Goal: Information Seeking & Learning: Learn about a topic

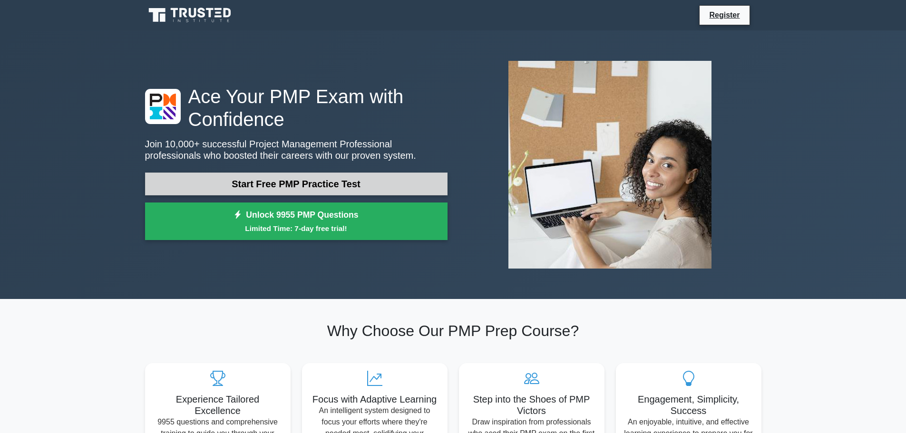
click at [295, 184] on link "Start Free PMP Practice Test" at bounding box center [296, 184] width 302 height 23
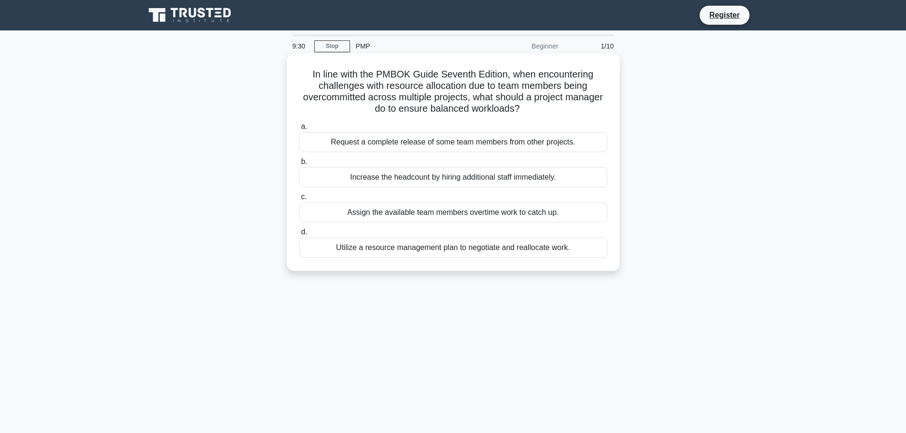
click at [428, 243] on div "Utilize a resource management plan to negotiate and reallocate work." at bounding box center [453, 248] width 308 height 20
click at [299, 235] on input "d. Utilize a resource management plan to negotiate and reallocate work." at bounding box center [299, 232] width 0 height 6
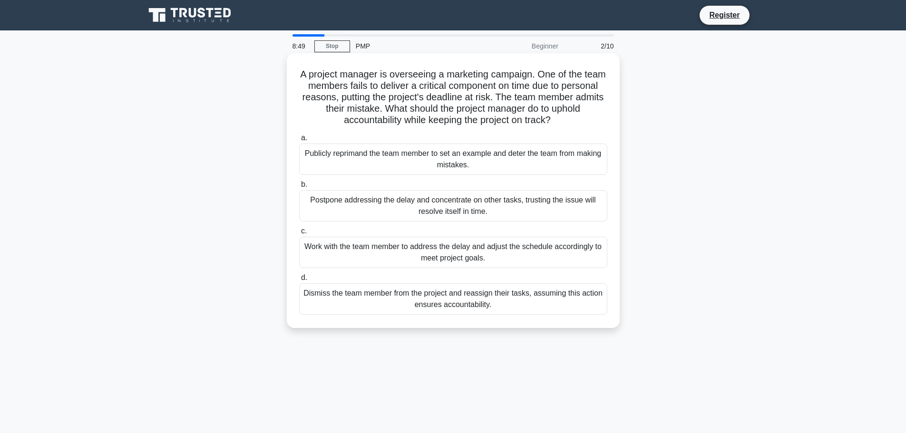
click at [338, 247] on div "Work with the team member to address the delay and adjust the schedule accordin…" at bounding box center [453, 252] width 308 height 31
click at [299, 234] on input "c. Work with the team member to address the delay and adjust the schedule accor…" at bounding box center [299, 231] width 0 height 6
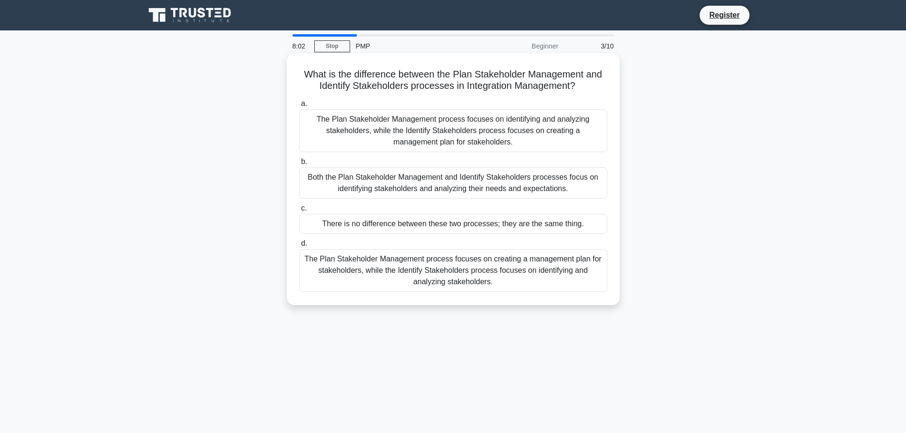
click at [376, 265] on div "The Plan Stakeholder Management process focuses on creating a management plan f…" at bounding box center [453, 270] width 308 height 43
click at [299, 247] on input "d. The Plan Stakeholder Management process focuses on creating a management pla…" at bounding box center [299, 244] width 0 height 6
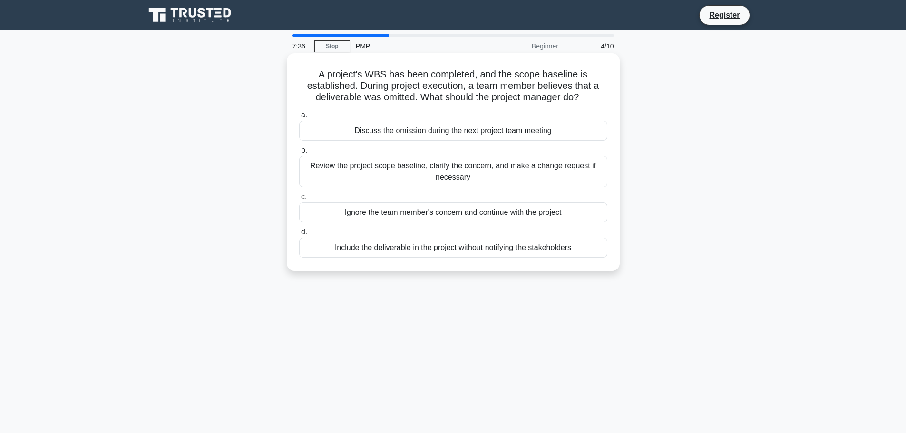
click at [354, 170] on div "Review the project scope baseline, clarify the concern, and make a change reque…" at bounding box center [453, 171] width 308 height 31
click at [299, 154] on input "b. Review the project scope baseline, clarify the concern, and make a change re…" at bounding box center [299, 150] width 0 height 6
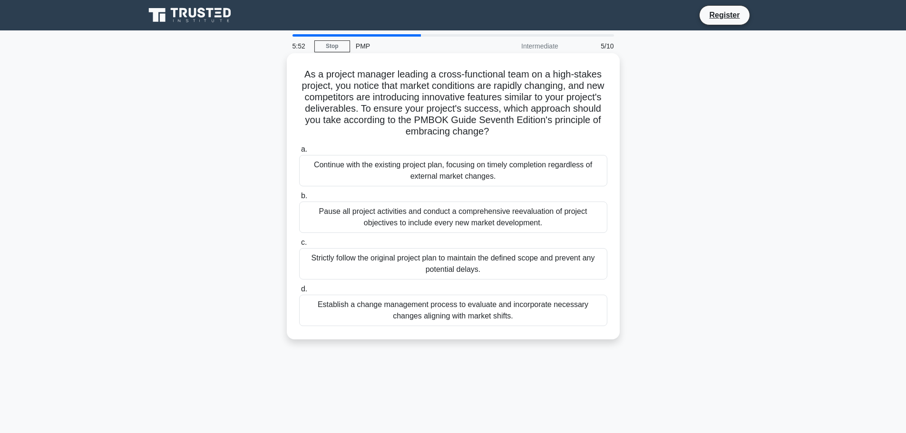
click at [379, 311] on div "Establish a change management process to evaluate and incorporate necessary cha…" at bounding box center [453, 310] width 308 height 31
click at [299, 292] on input "d. Establish a change management process to evaluate and incorporate necessary …" at bounding box center [299, 289] width 0 height 6
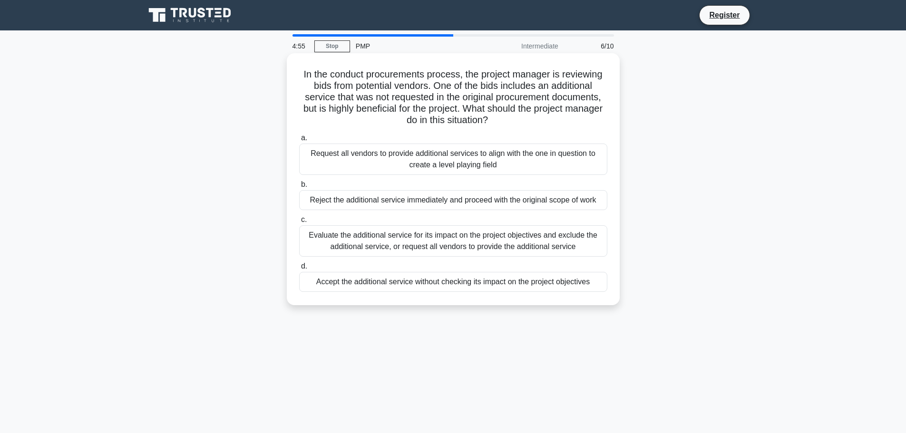
click at [401, 233] on div "Evaluate the additional service for its impact on the project objectives and ex…" at bounding box center [453, 240] width 308 height 31
click at [299, 223] on input "c. Evaluate the additional service for its impact on the project objectives and…" at bounding box center [299, 220] width 0 height 6
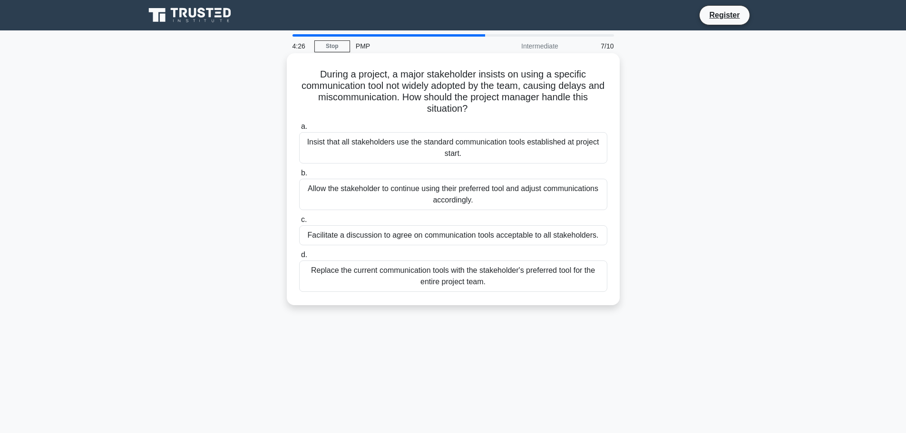
click at [454, 186] on div "Allow the stakeholder to continue using their preferred tool and adjust communi…" at bounding box center [453, 194] width 308 height 31
click at [299, 176] on input "b. Allow the stakeholder to continue using their preferred tool and adjust comm…" at bounding box center [299, 173] width 0 height 6
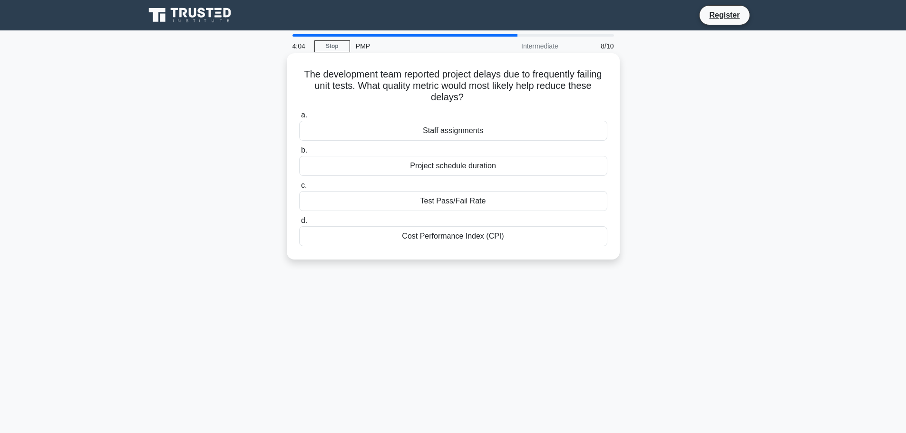
click at [442, 207] on div "Test Pass/Fail Rate" at bounding box center [453, 201] width 308 height 20
click at [299, 189] on input "c. Test Pass/Fail Rate" at bounding box center [299, 186] width 0 height 6
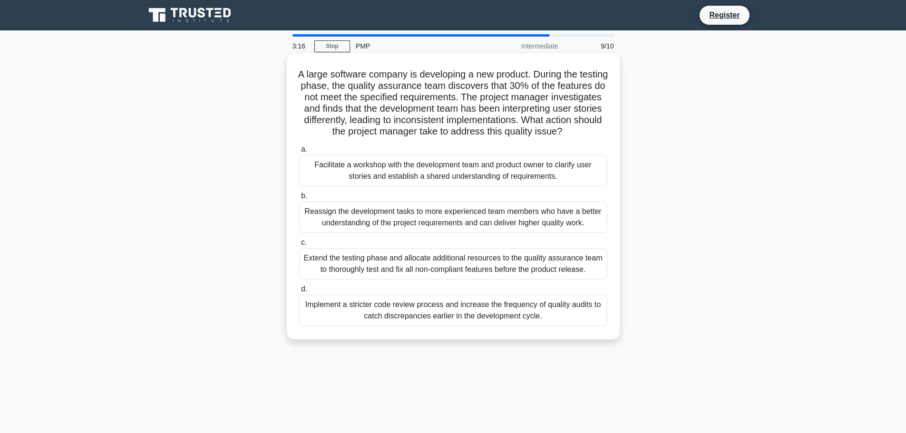
click at [396, 305] on div "Implement a stricter code review process and increase the frequency of quality …" at bounding box center [453, 310] width 308 height 31
click at [299, 292] on input "d. Implement a stricter code review process and increase the frequency of quali…" at bounding box center [299, 289] width 0 height 6
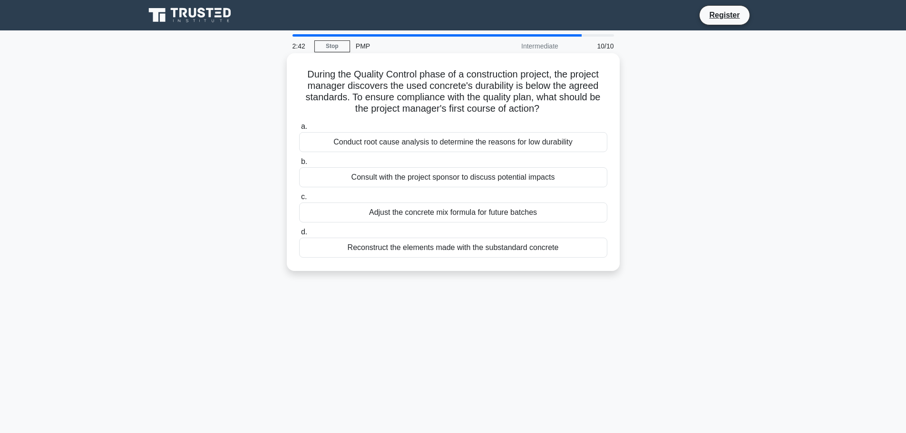
click at [381, 140] on div "Conduct root cause analysis to determine the reasons for low durability" at bounding box center [453, 142] width 308 height 20
click at [299, 130] on input "a. Conduct root cause analysis to determine the reasons for low durability" at bounding box center [299, 127] width 0 height 6
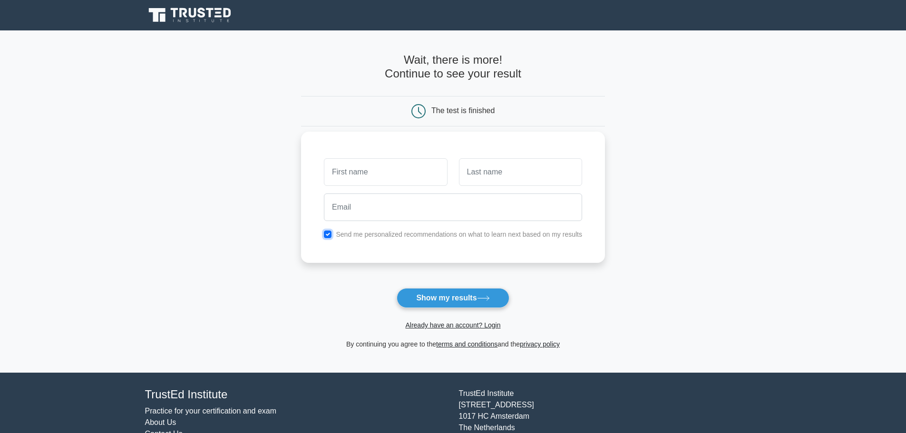
click at [330, 235] on input "checkbox" at bounding box center [328, 235] width 8 height 8
checkbox input "false"
click at [356, 171] on input "text" at bounding box center [385, 172] width 123 height 28
type input "Joao"
type input "Festas"
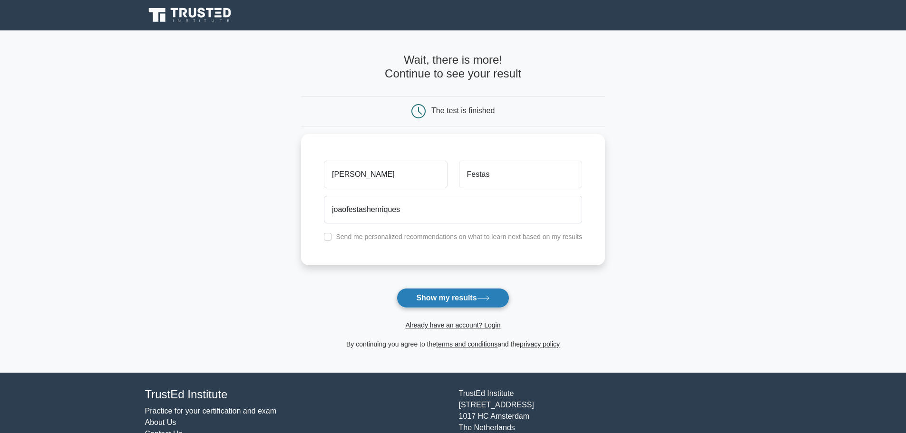
click at [419, 304] on button "Show my results" at bounding box center [452, 298] width 112 height 20
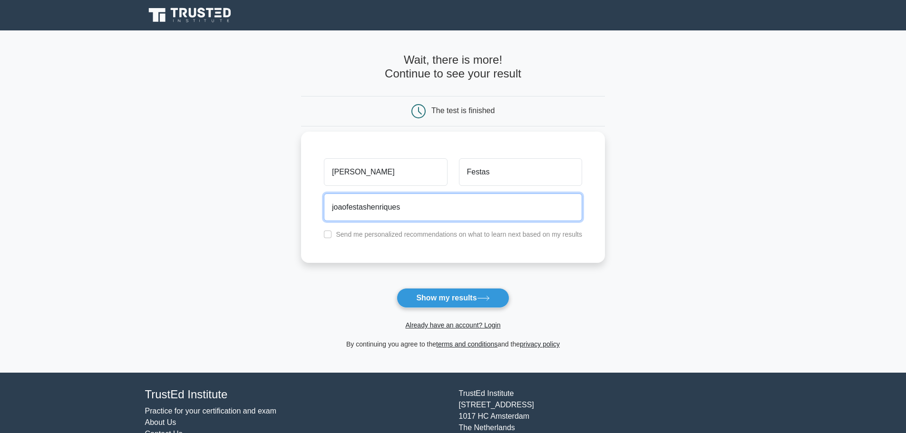
click at [429, 213] on input "joaofestashenriques" at bounding box center [453, 207] width 258 height 28
type input "joaofestashenriques@gmail.com"
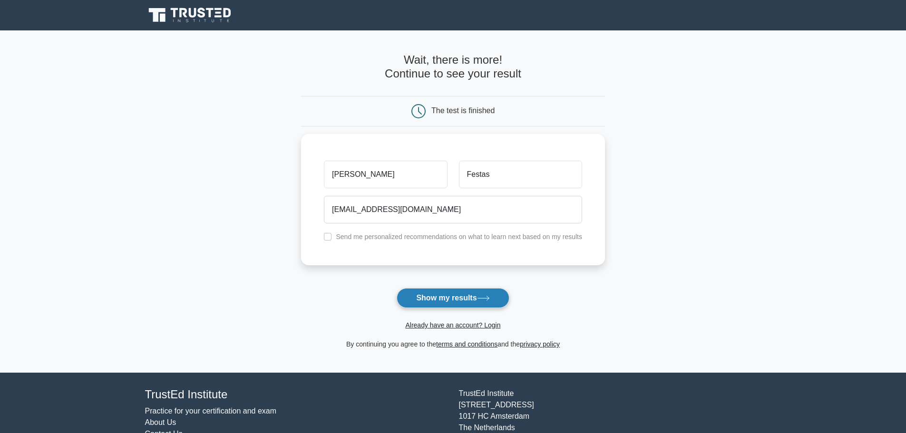
click at [423, 294] on button "Show my results" at bounding box center [452, 298] width 112 height 20
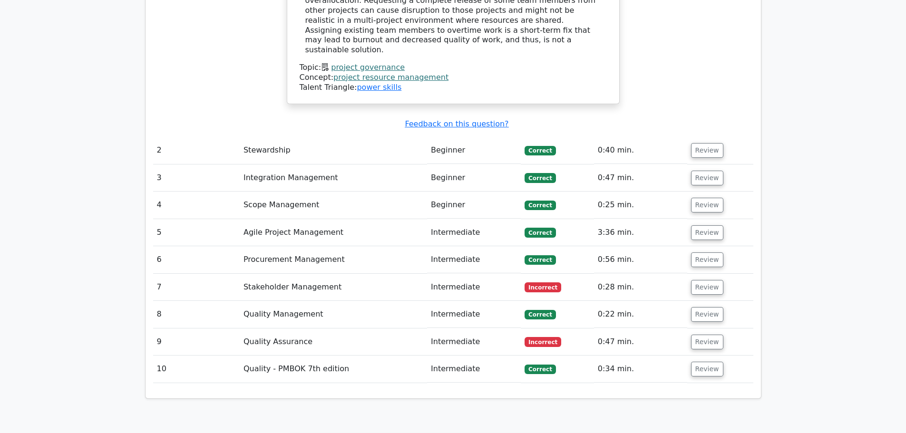
scroll to position [1284, 0]
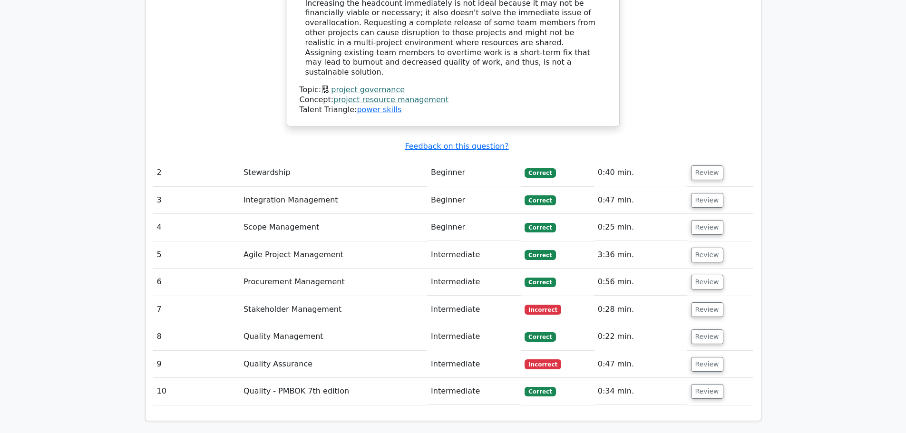
click at [348, 296] on td "Stakeholder Management" at bounding box center [333, 309] width 187 height 27
click at [701, 302] on button "Review" at bounding box center [707, 309] width 32 height 15
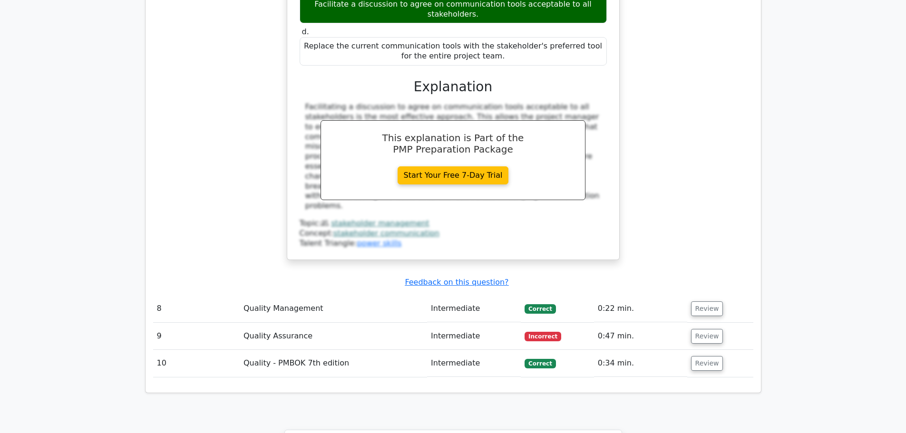
scroll to position [1902, 0]
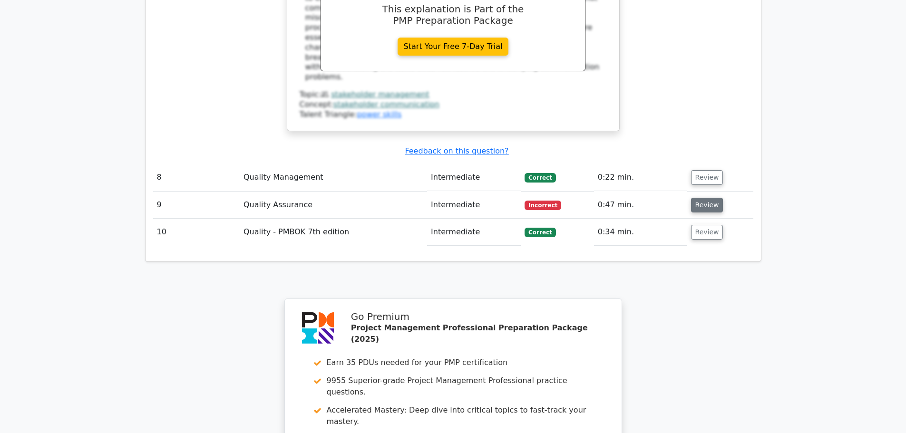
click at [696, 198] on button "Review" at bounding box center [707, 205] width 32 height 15
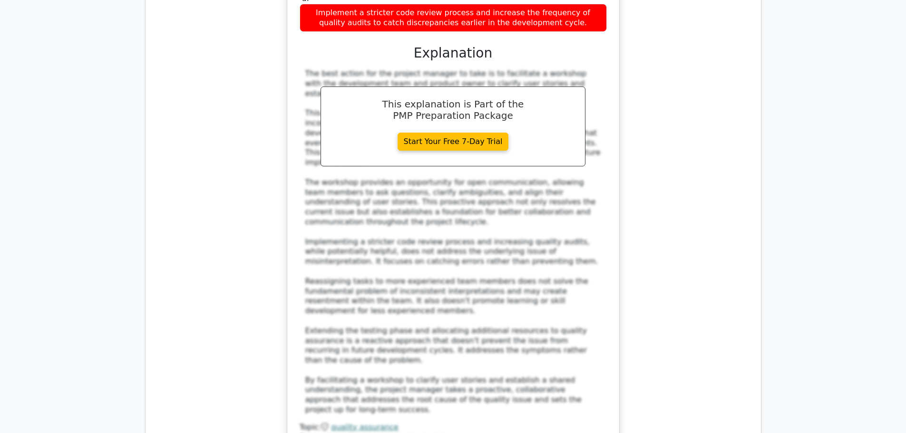
scroll to position [2187, 0]
